Goal: Transaction & Acquisition: Purchase product/service

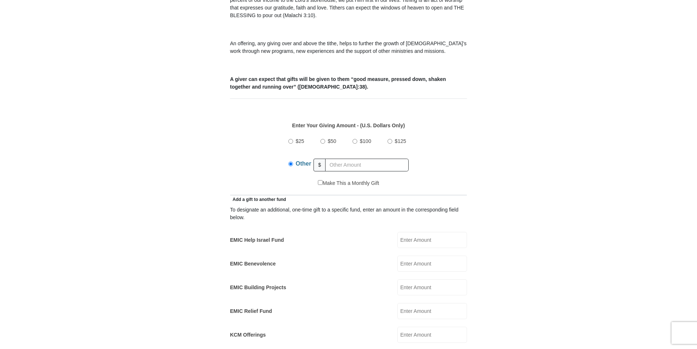
type input "322.20"
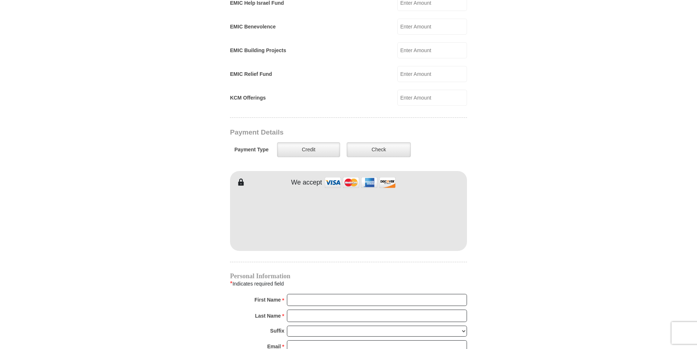
scroll to position [486, 0]
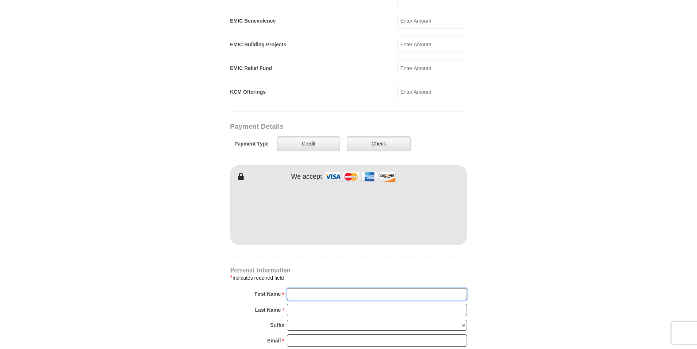
click at [303, 288] on input "First Name *" at bounding box center [377, 294] width 180 height 12
type input "[PERSON_NAME]"
type input "[EMAIL_ADDRESS][DOMAIN_NAME]"
type input "2400 County Road 4010"
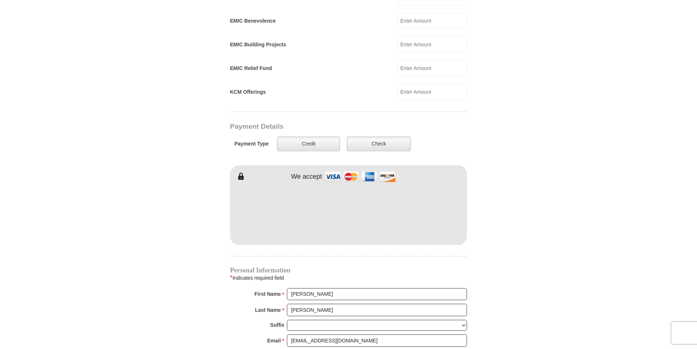
type input "Decatur"
select select "TX"
type input "76234-5318"
type input "9403938772"
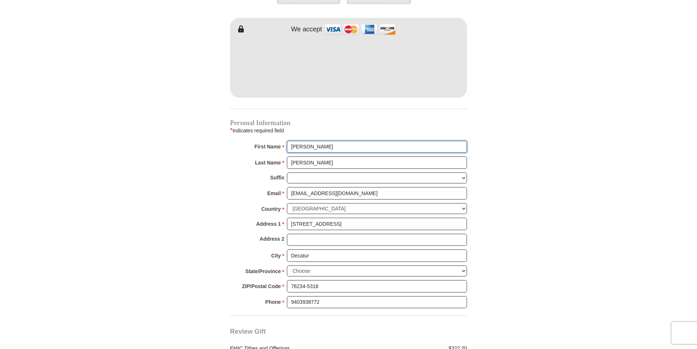
scroll to position [729, 0]
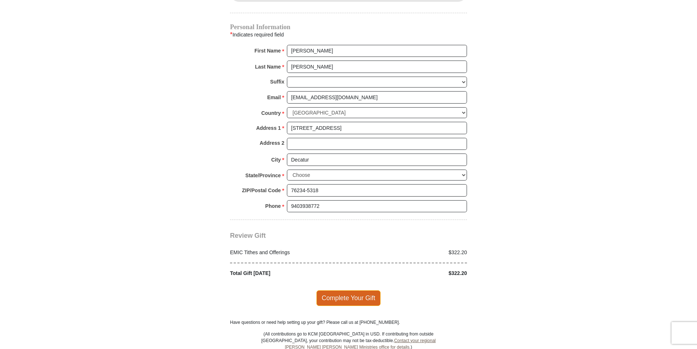
click at [352, 291] on span "Complete Your Gift" at bounding box center [348, 297] width 64 height 15
